Goal: Information Seeking & Learning: Learn about a topic

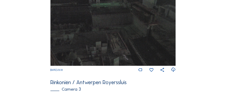
scroll to position [306, 0]
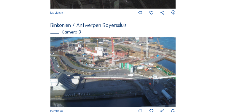
click at [107, 65] on img at bounding box center [112, 72] width 125 height 70
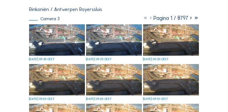
scroll to position [47, 0]
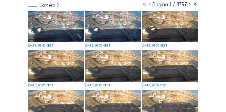
click at [67, 27] on img at bounding box center [56, 26] width 56 height 31
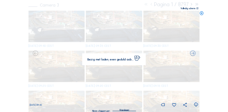
click at [67, 27] on img at bounding box center [113, 55] width 159 height 89
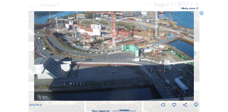
click at [111, 9] on icon at bounding box center [197, 8] width 2 height 2
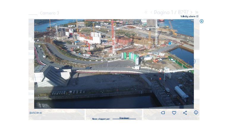
scroll to position [10, 0]
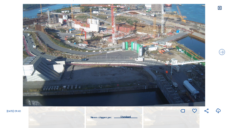
click at [64, 20] on img at bounding box center [114, 55] width 182 height 102
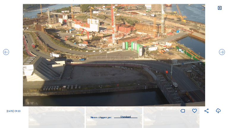
click at [111, 8] on icon at bounding box center [219, 8] width 5 height 5
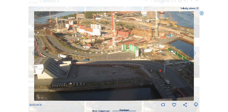
scroll to position [52, 0]
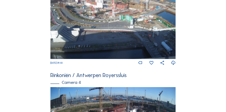
scroll to position [467, 0]
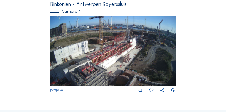
click at [124, 59] on img at bounding box center [112, 51] width 125 height 70
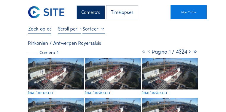
click at [71, 76] on img at bounding box center [56, 73] width 56 height 31
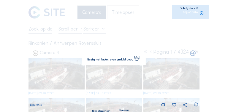
click at [71, 76] on img at bounding box center [113, 55] width 159 height 89
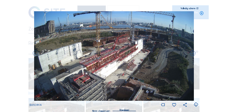
click at [196, 8] on icon at bounding box center [197, 8] width 2 height 2
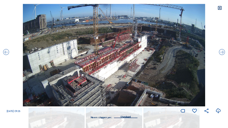
click at [219, 8] on icon at bounding box center [219, 8] width 5 height 5
